Goal: Task Accomplishment & Management: Manage account settings

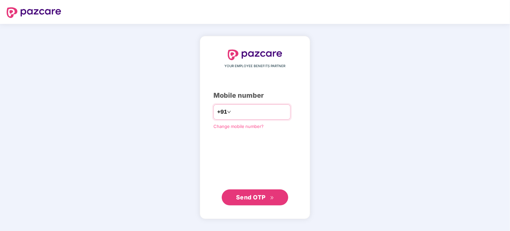
click at [278, 109] on input "number" at bounding box center [260, 112] width 55 height 11
type input "**********"
click at [257, 196] on span "Send OTP" at bounding box center [251, 197] width 30 height 7
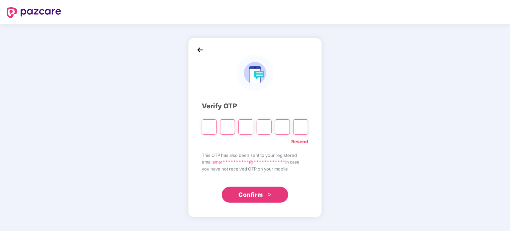
paste input "*"
type input "*"
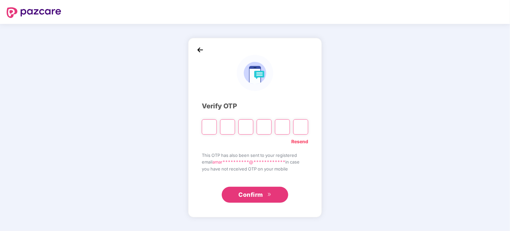
type input "*"
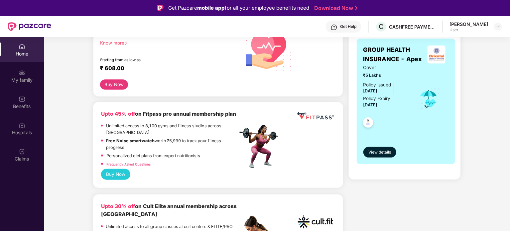
scroll to position [112, 0]
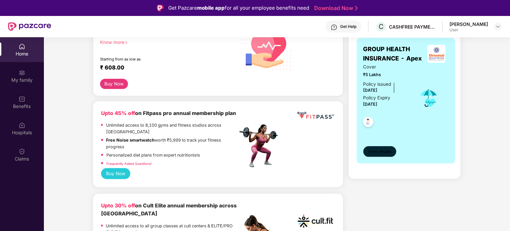
click at [377, 150] on span "View details" at bounding box center [380, 152] width 23 height 6
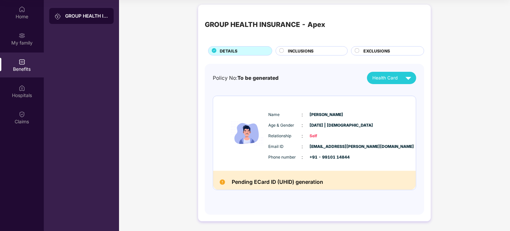
scroll to position [0, 0]
